Goal: Obtain resource: Download file/media

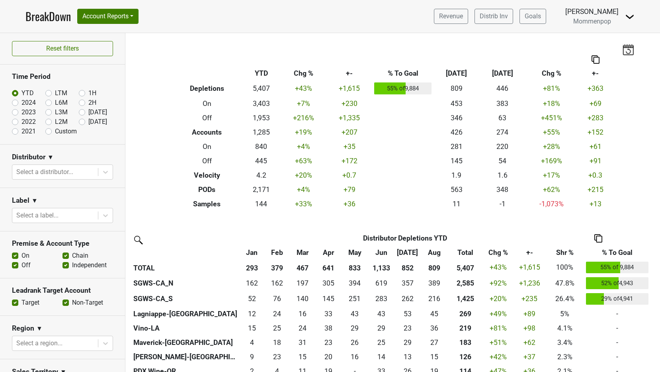
scroll to position [2, 0]
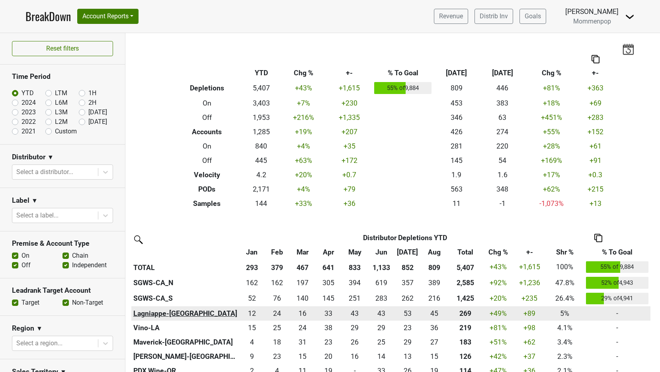
click at [164, 316] on th "Lagniappe-[GEOGRAPHIC_DATA]" at bounding box center [185, 313] width 108 height 14
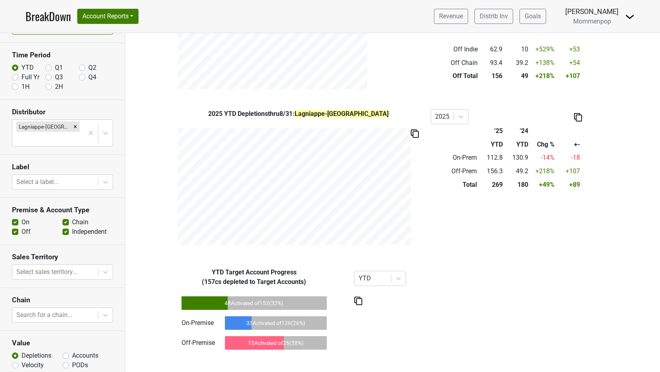
scroll to position [47, 0]
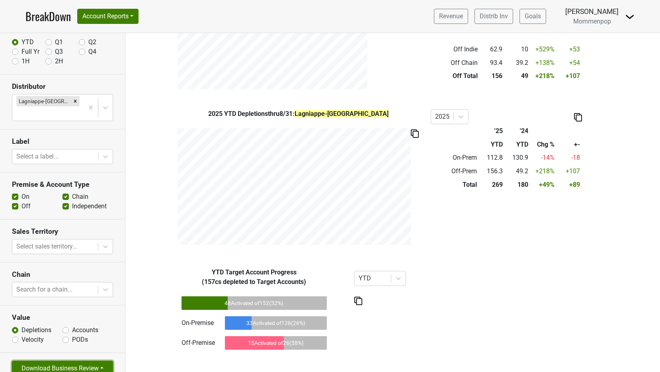
click at [77, 361] on button "Download Business Review" at bounding box center [62, 368] width 101 height 15
click at [80, 331] on link "Tables Only PDF" at bounding box center [55, 337] width 87 height 13
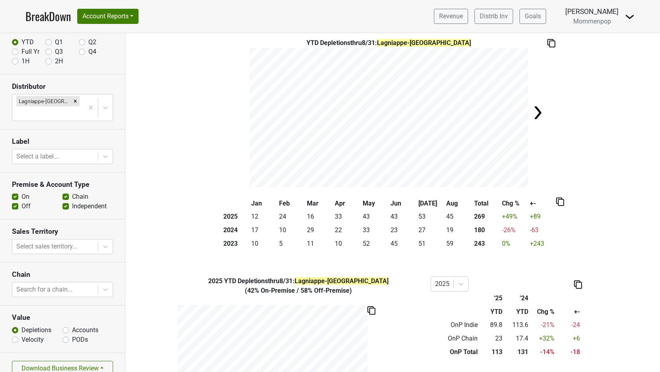
scroll to position [0, 0]
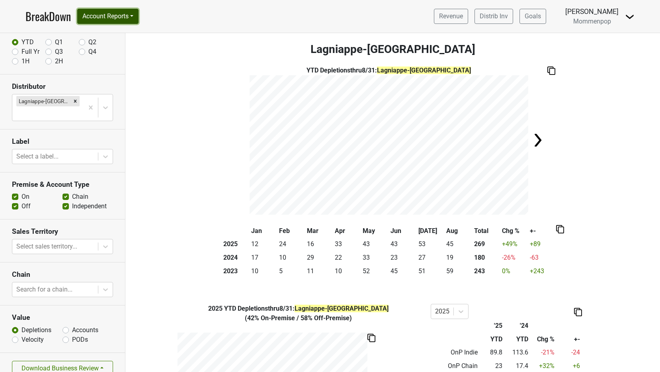
click at [98, 10] on button "Account Reports" at bounding box center [107, 16] width 61 height 15
click at [104, 37] on link "SuperRanker" at bounding box center [113, 34] width 70 height 13
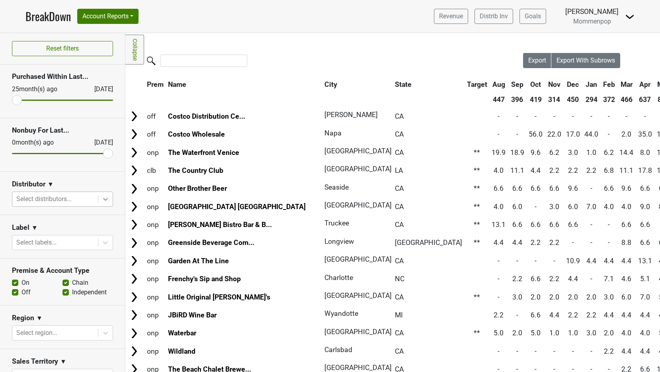
click at [100, 206] on div at bounding box center [105, 199] width 14 height 14
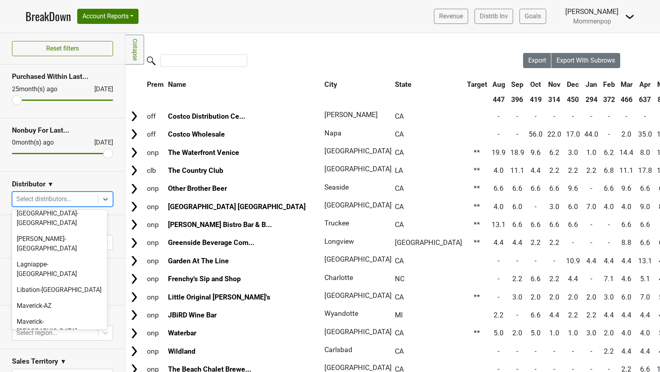
scroll to position [86, 0]
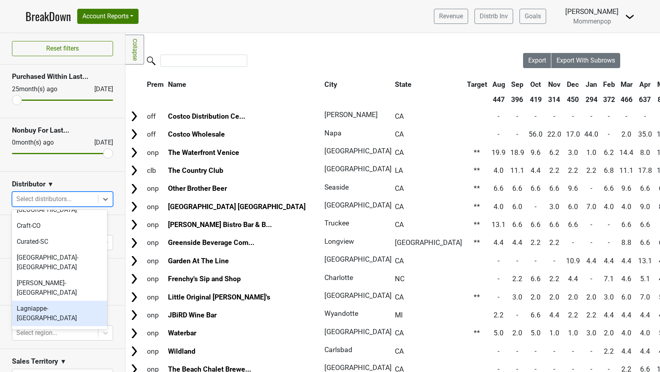
click at [47, 301] on div "Lagniappe-[GEOGRAPHIC_DATA]" at bounding box center [59, 313] width 95 height 25
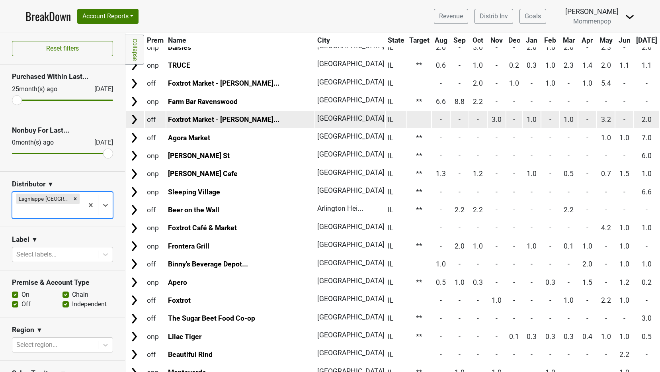
scroll to position [182, 0]
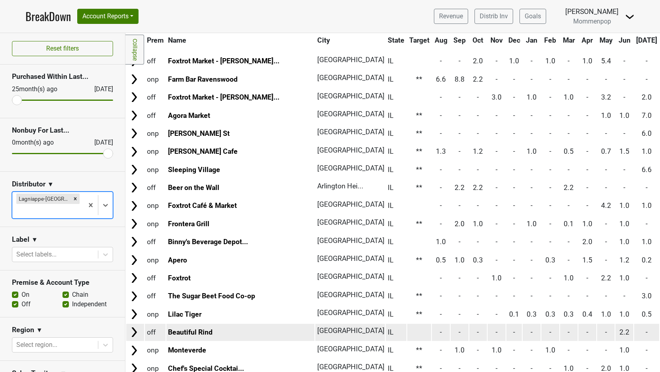
click at [407, 333] on td at bounding box center [419, 332] width 24 height 17
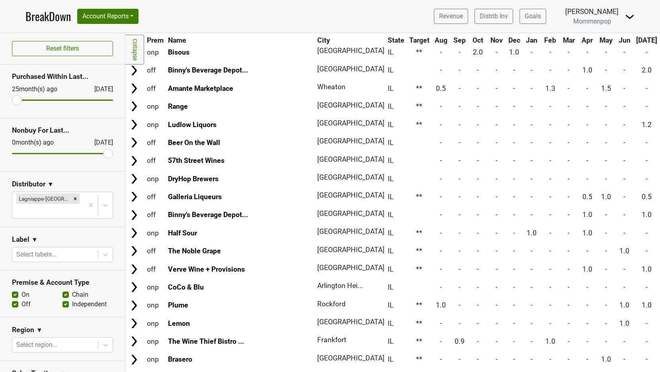
scroll to position [939, 0]
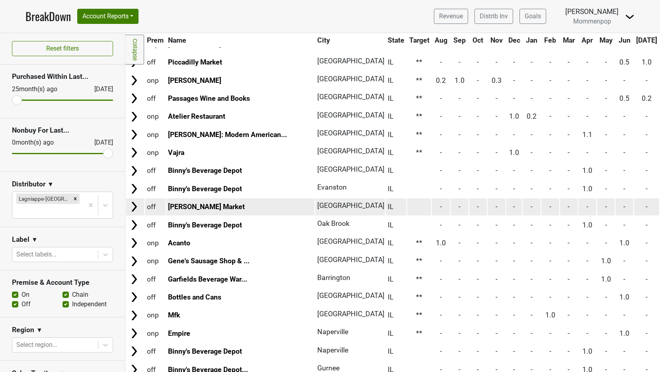
click at [407, 205] on td at bounding box center [419, 206] width 24 height 17
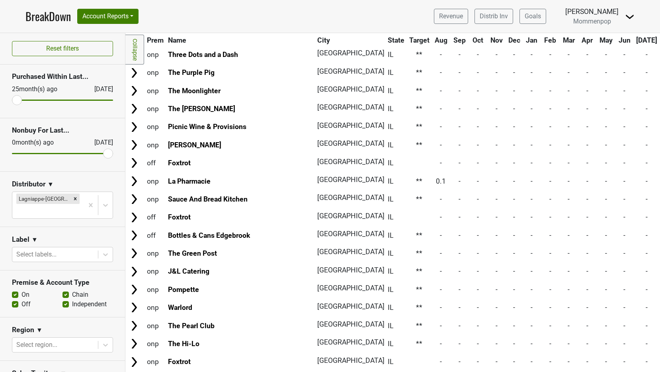
scroll to position [1791, 0]
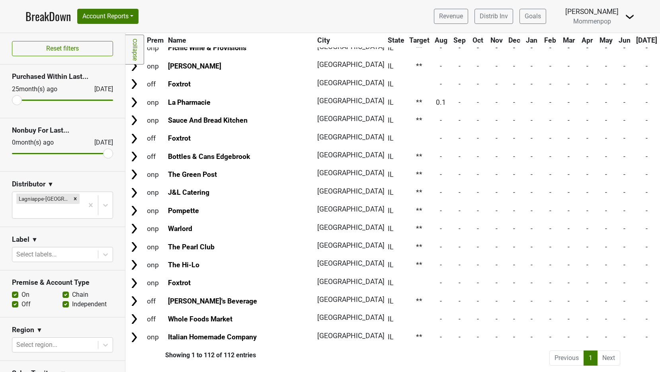
click at [623, 20] on div "Revenue Distrib Inv Goals Anne Cameron Mommenpop Control Center Open Leadrank L…" at bounding box center [531, 16] width 207 height 20
click at [634, 13] on img at bounding box center [630, 17] width 10 height 10
click at [617, 43] on link "Open Leadrank" at bounding box center [603, 45] width 63 height 13
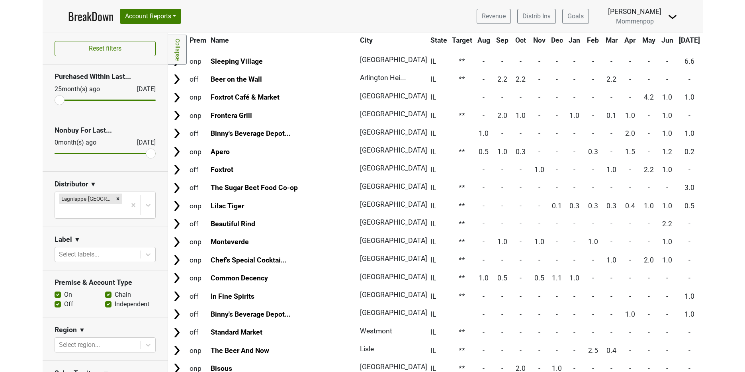
scroll to position [0, 0]
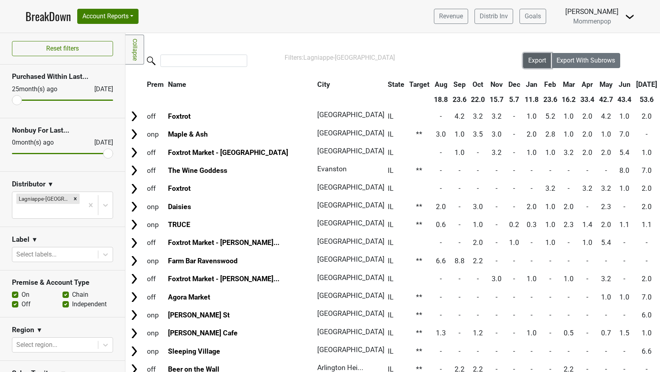
click at [530, 60] on span "Export" at bounding box center [537, 61] width 18 height 8
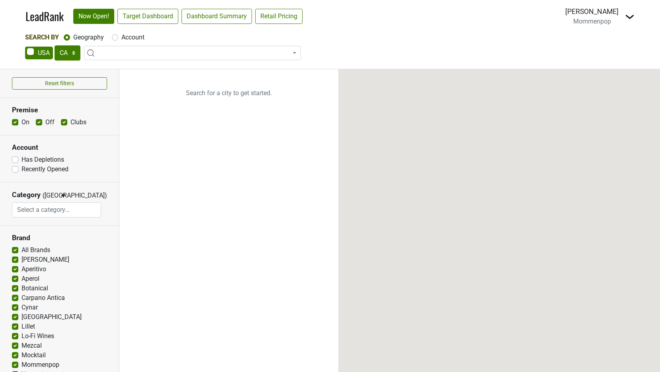
select select "CA"
select select
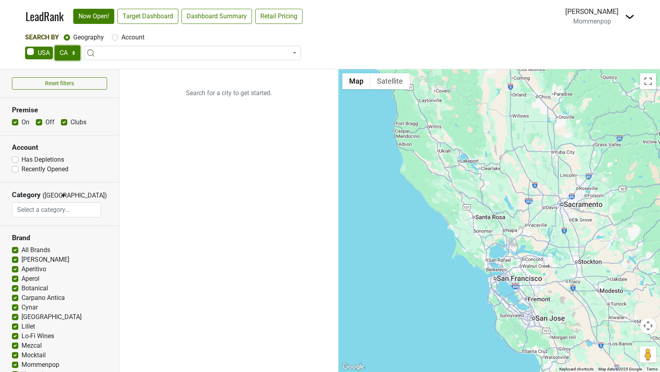
click at [73, 51] on select "AK AL AR AZ CA CO CT DC DE FL GA HI IA ID IL IN KS KY LA MA MD ME MI MN MO MS M…" at bounding box center [68, 52] width 26 height 15
select select "IL"
click at [55, 45] on select "AK AL AR AZ CA CO CT DC DE FL GA HI IA ID IL IN KS KY LA MA MD ME MI MN MO MS M…" at bounding box center [68, 52] width 26 height 15
click at [164, 15] on link "Target Dashboard" at bounding box center [147, 16] width 61 height 15
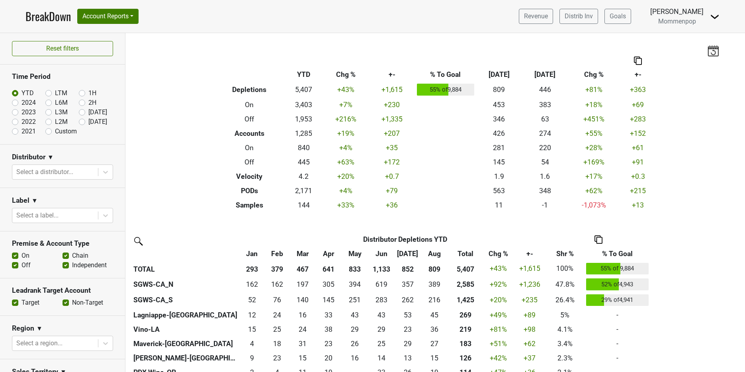
scroll to position [2, 0]
